Goal: Transaction & Acquisition: Book appointment/travel/reservation

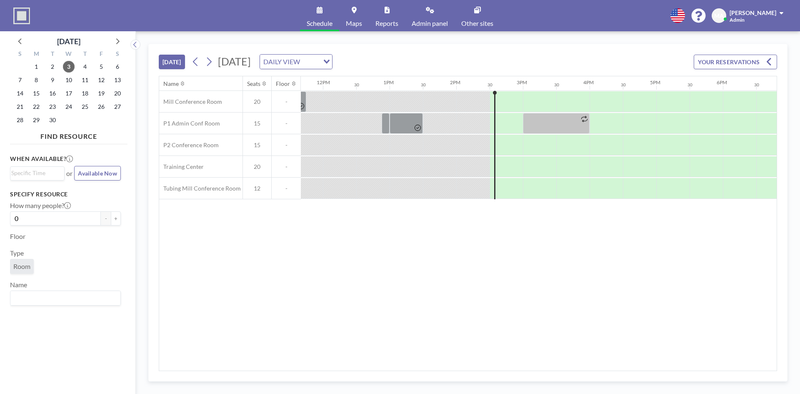
scroll to position [0, 777]
click at [210, 63] on icon at bounding box center [209, 61] width 8 height 13
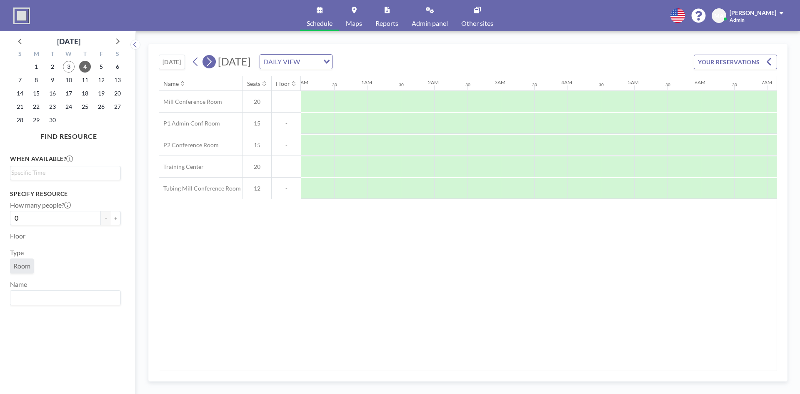
click at [210, 63] on icon at bounding box center [209, 61] width 8 height 13
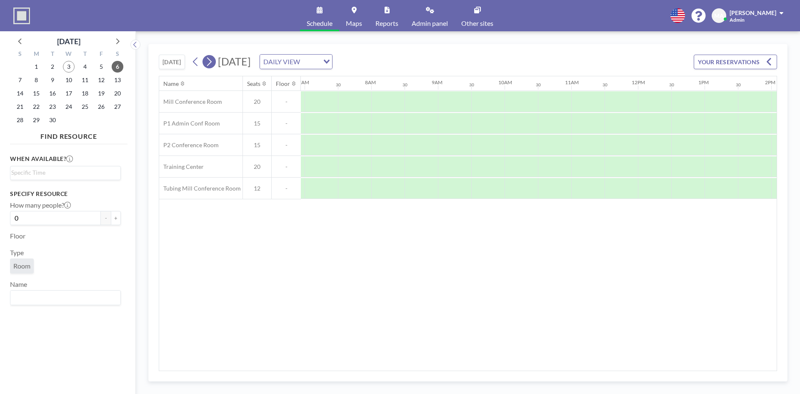
scroll to position [0, 0]
click at [210, 63] on icon at bounding box center [209, 61] width 8 height 13
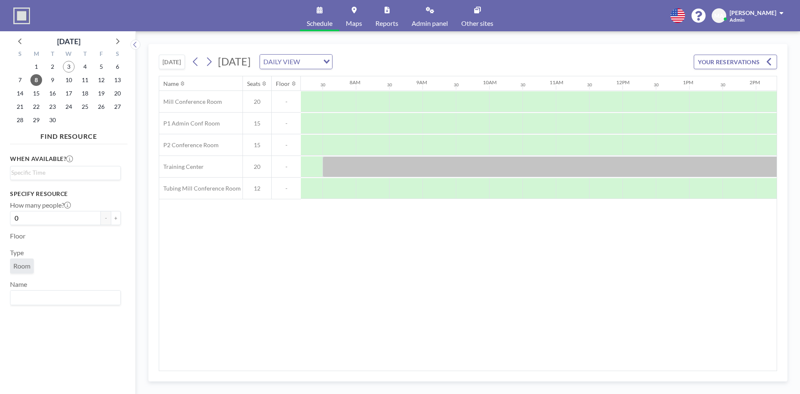
scroll to position [0, 469]
click at [439, 120] on div at bounding box center [448, 123] width 33 height 21
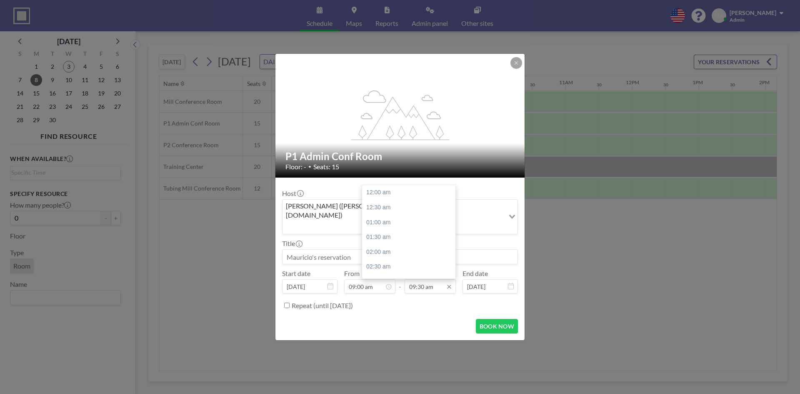
scroll to position [282, 0]
click at [445, 279] on div "09:30 am" at bounding box center [430, 286] width 51 height 14
click at [397, 200] on div "10:00 am" at bounding box center [411, 207] width 98 height 15
type input "10:00 am"
click at [374, 250] on input at bounding box center [400, 257] width 235 height 14
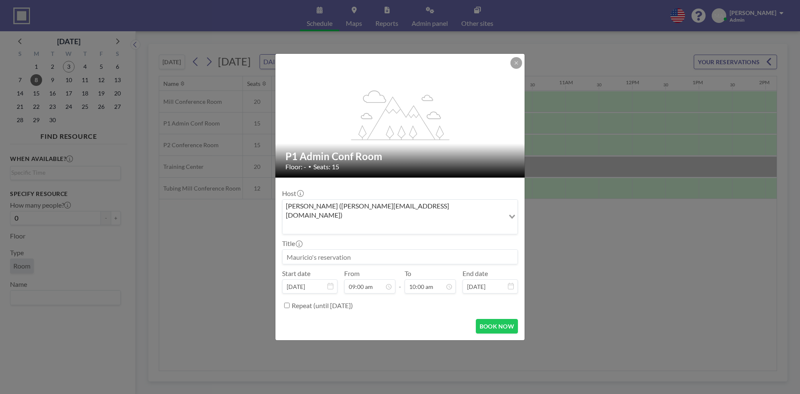
type input "S"
type input "Core Team Study Hall"
click at [484, 319] on button "BOOK NOW" at bounding box center [497, 326] width 42 height 15
